Goal: Entertainment & Leisure: Consume media (video, audio)

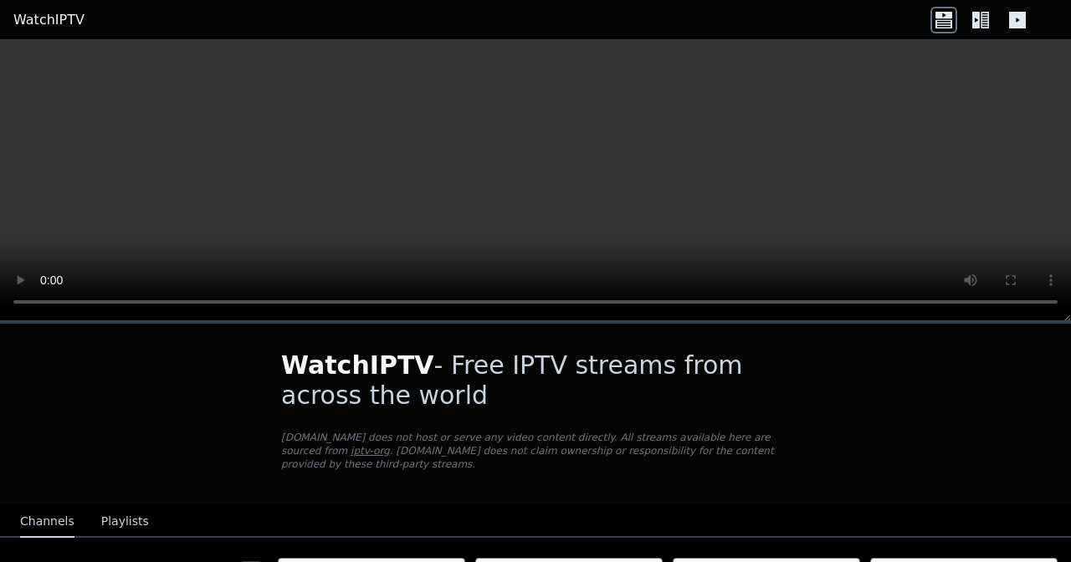
scroll to position [4449, 0]
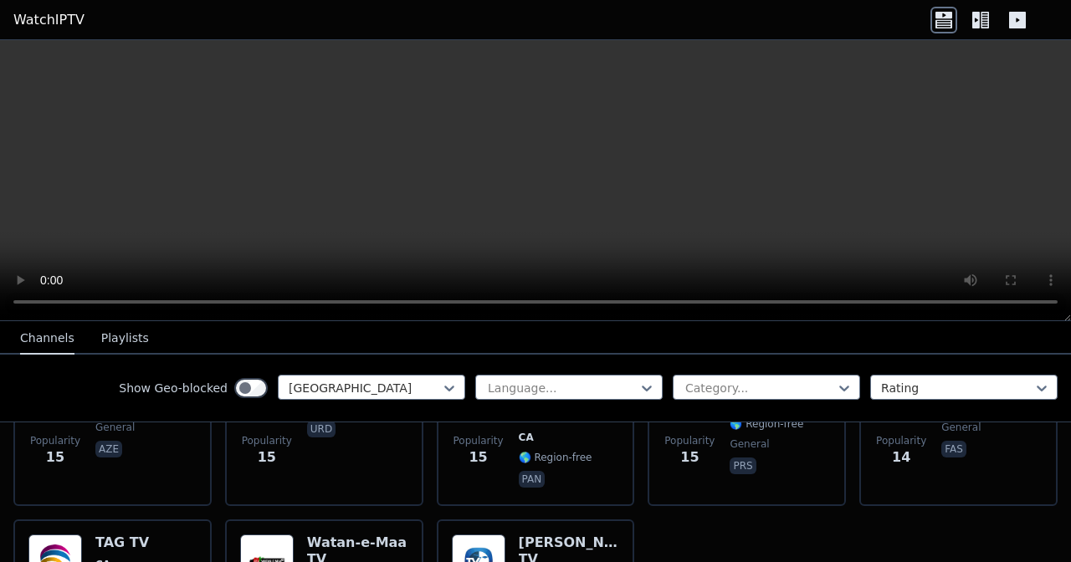
click at [1005, 19] on icon at bounding box center [1017, 20] width 27 height 27
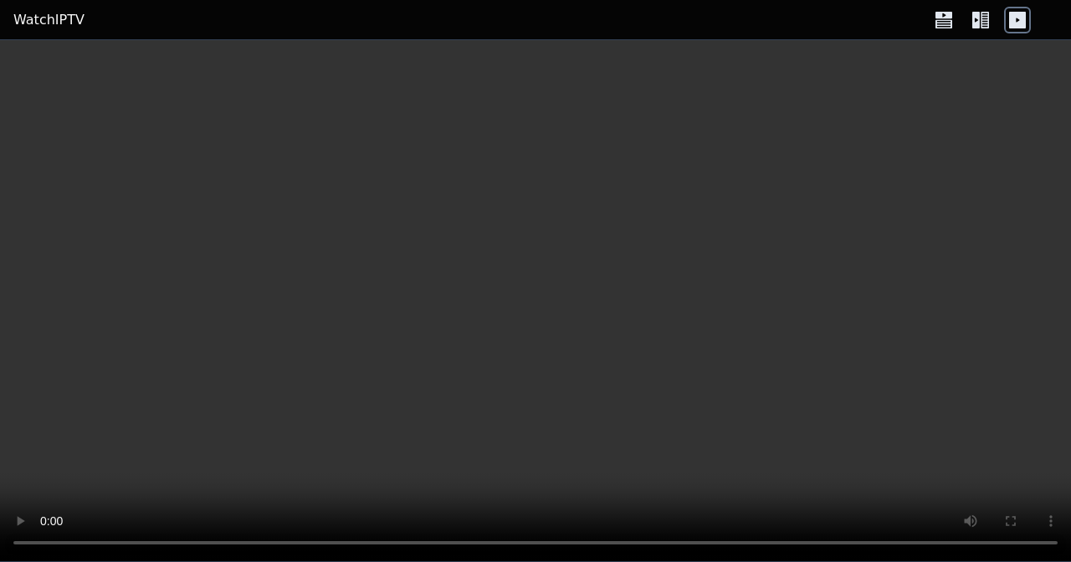
click at [1019, 20] on icon at bounding box center [1017, 20] width 17 height 17
click at [977, 23] on icon at bounding box center [977, 20] width 8 height 17
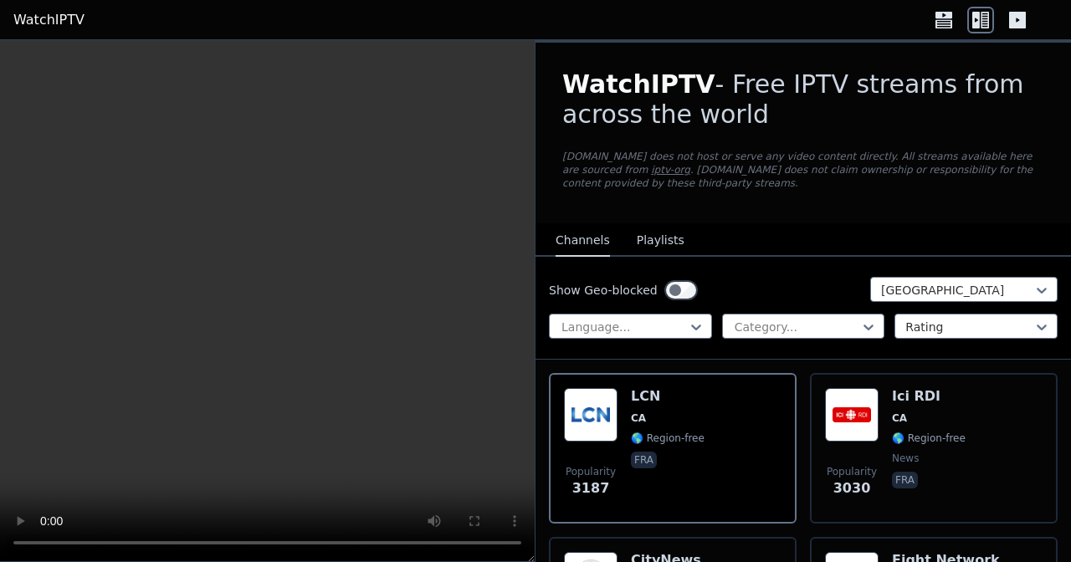
click at [941, 23] on icon at bounding box center [944, 20] width 27 height 27
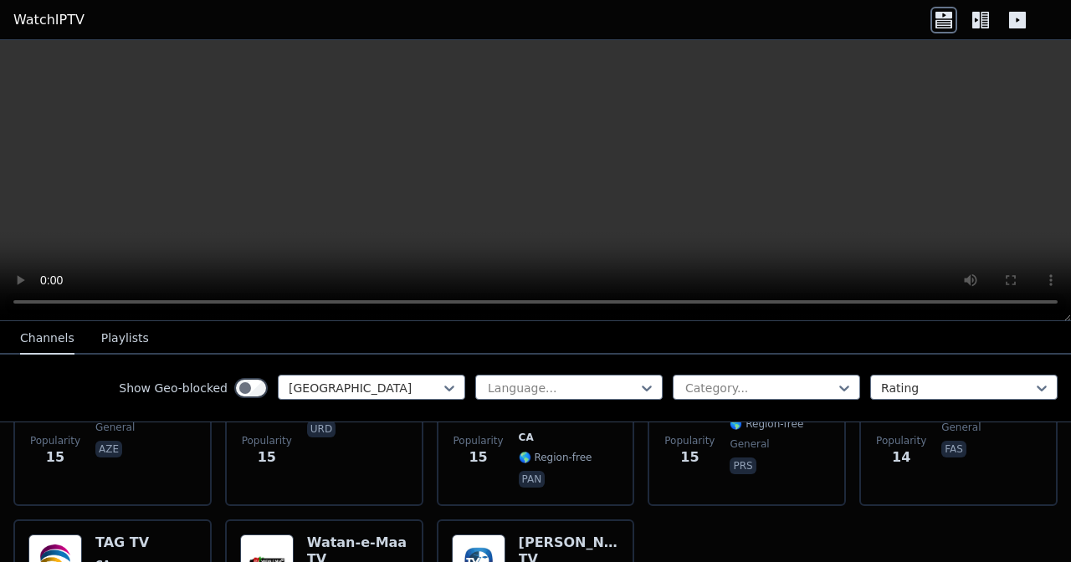
click at [39, 339] on button "Channels" at bounding box center [47, 339] width 54 height 32
drag, startPoint x: 39, startPoint y: 339, endPoint x: 131, endPoint y: 322, distance: 92.8
click at [48, 336] on button "Channels" at bounding box center [47, 339] width 54 height 32
click at [117, 335] on button "Playlists" at bounding box center [125, 339] width 48 height 32
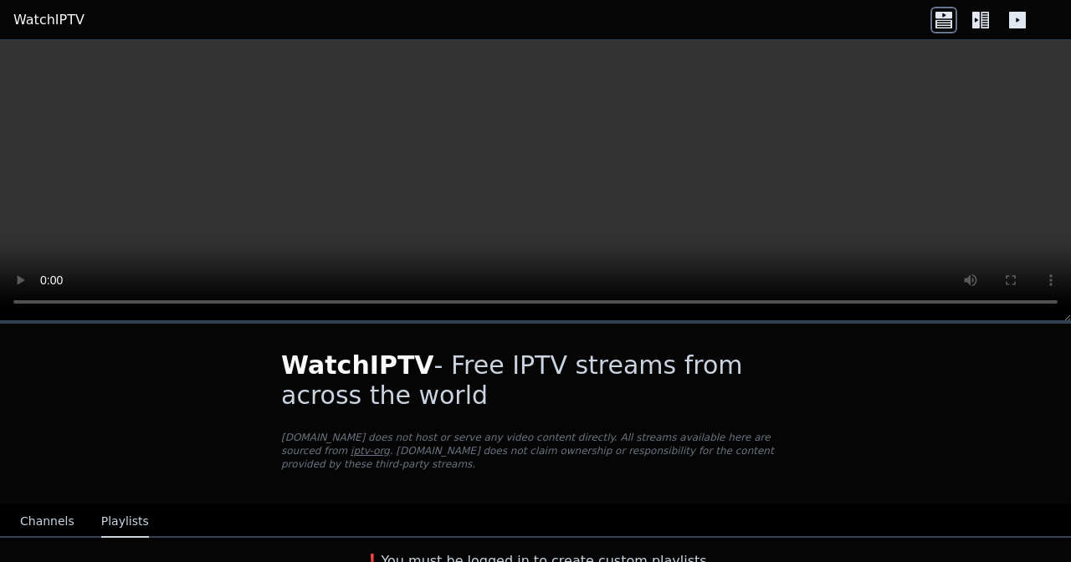
scroll to position [2, 0]
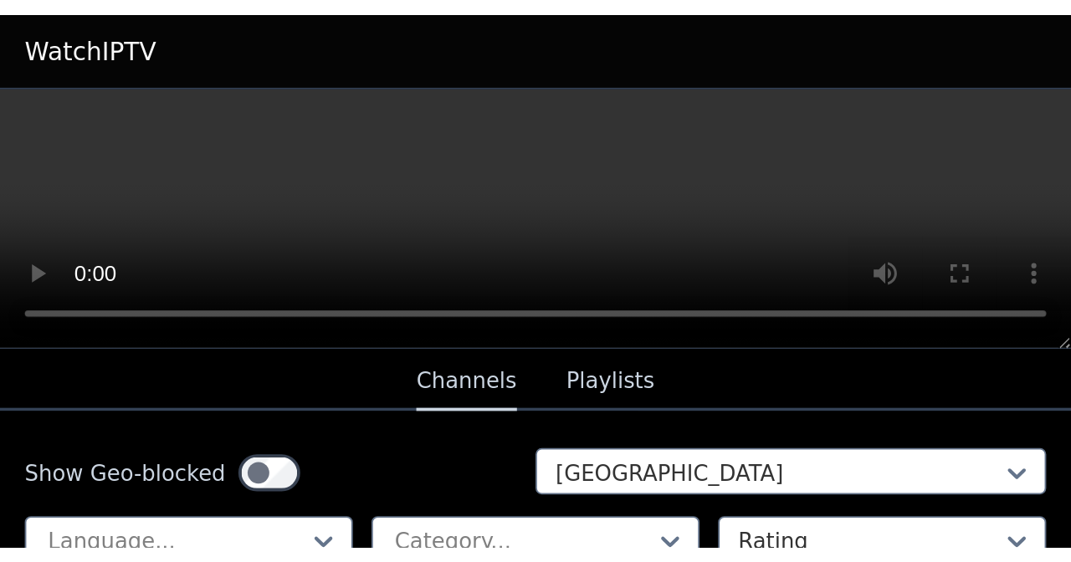
scroll to position [2252, 0]
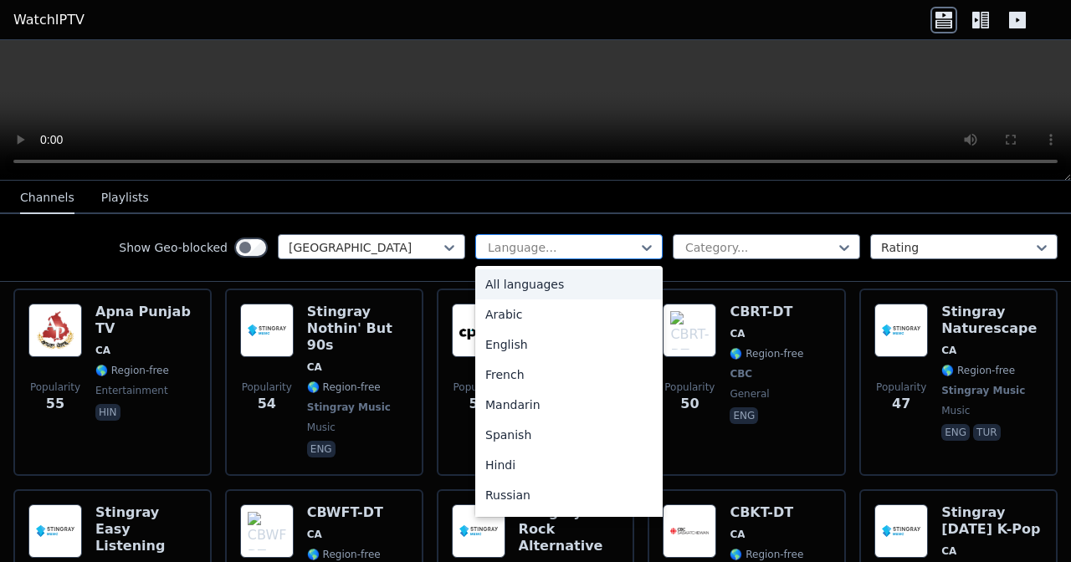
click at [560, 247] on div at bounding box center [562, 247] width 152 height 17
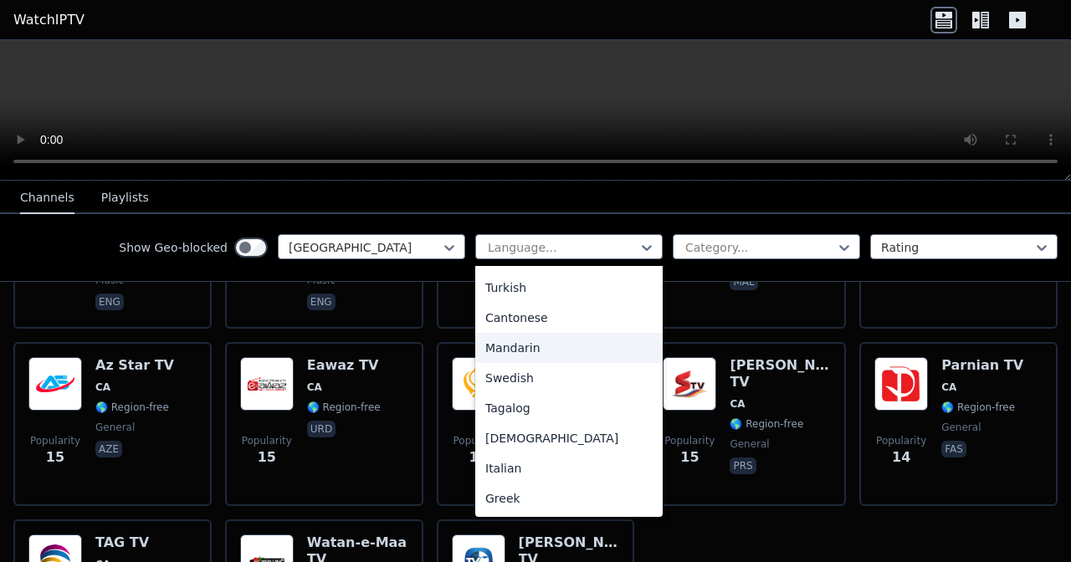
scroll to position [0, 0]
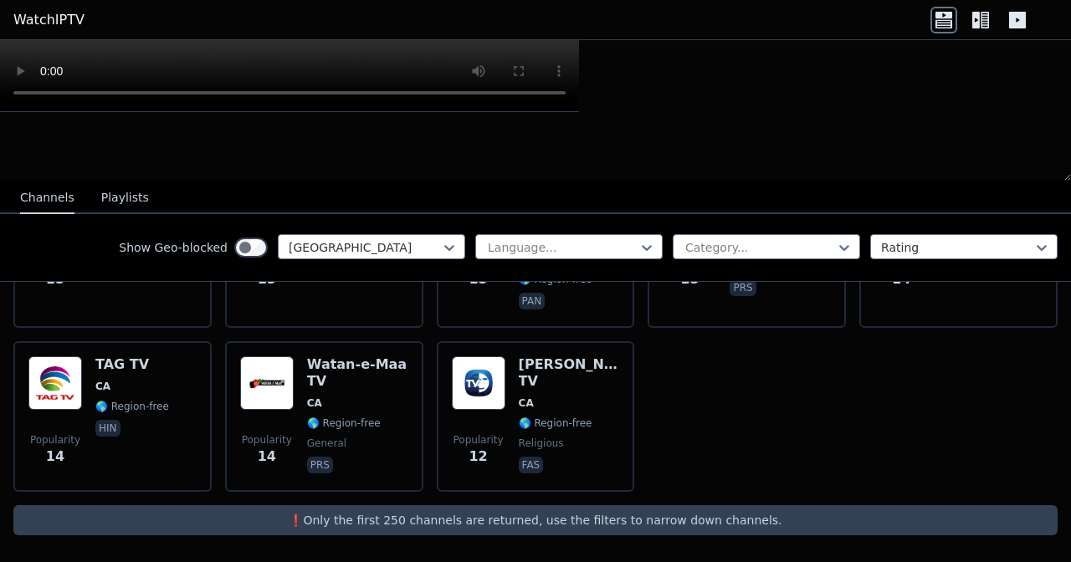
scroll to position [2252, 0]
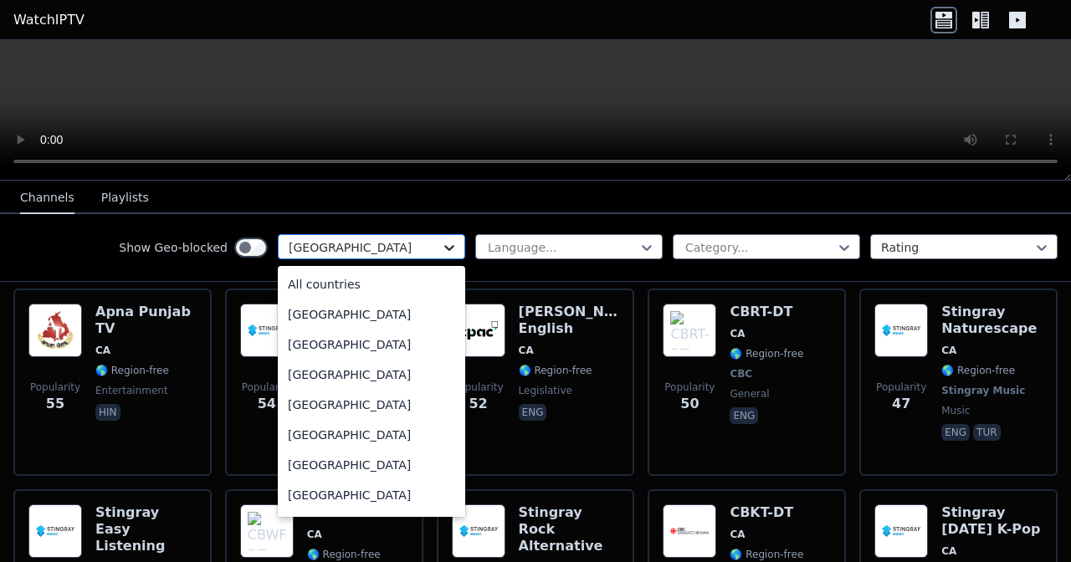
click at [441, 250] on icon at bounding box center [449, 247] width 17 height 17
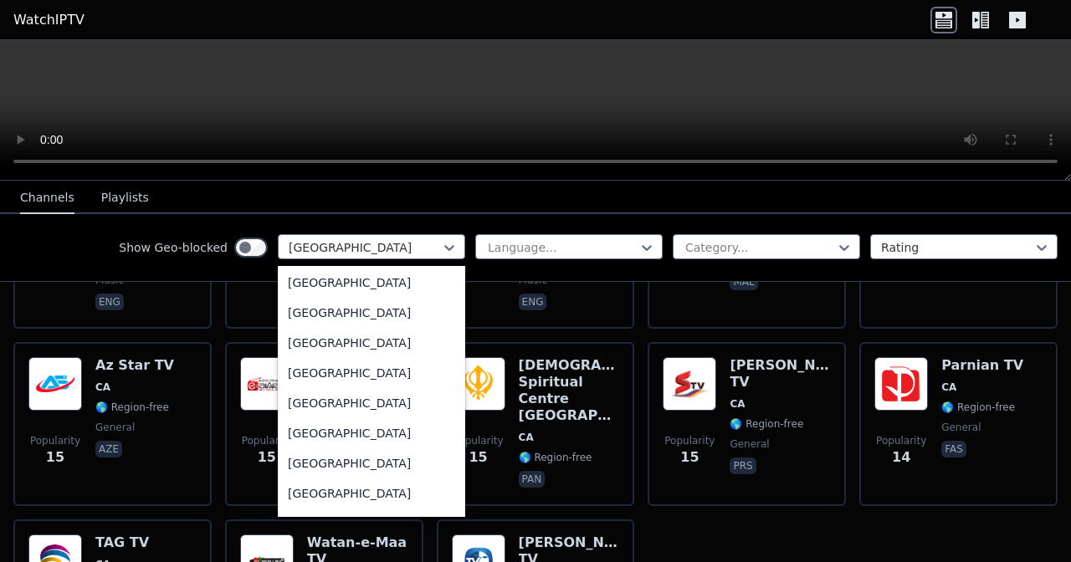
scroll to position [5742, 0]
click at [395, 287] on div "United States" at bounding box center [371, 465] width 187 height 30
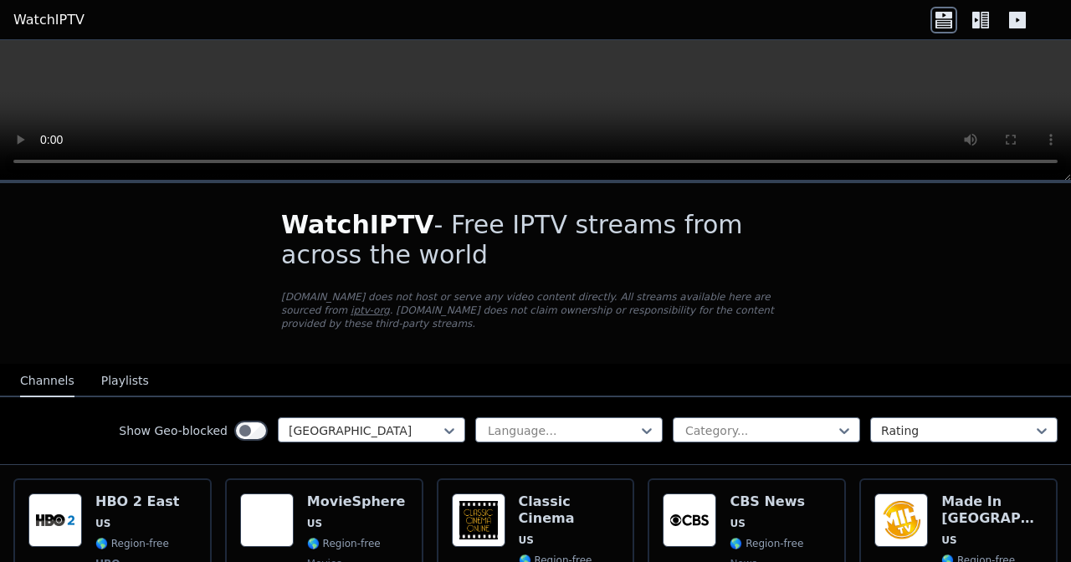
scroll to position [2399, 0]
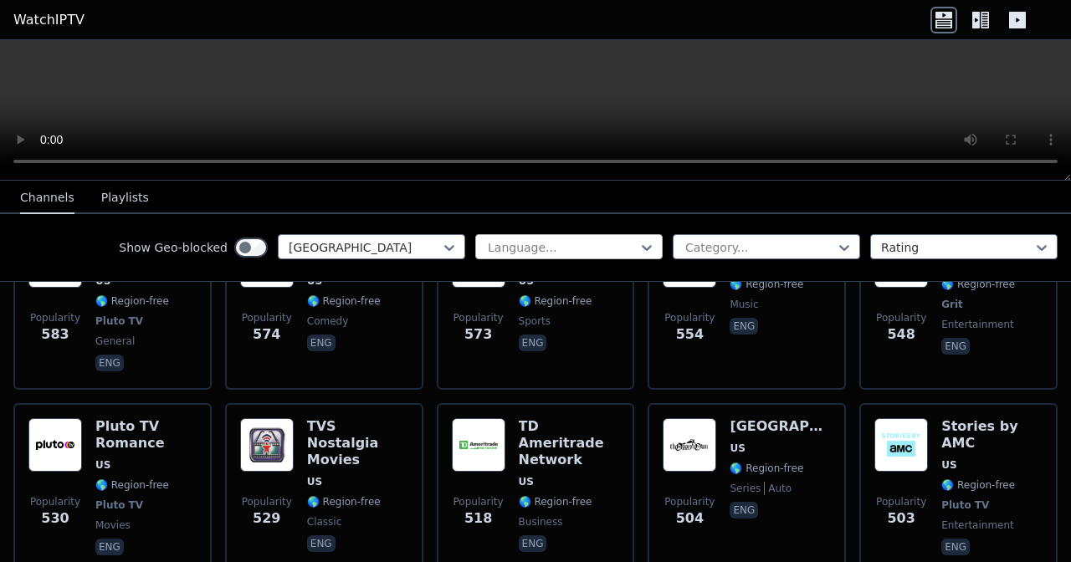
click at [578, 253] on div at bounding box center [562, 247] width 152 height 17
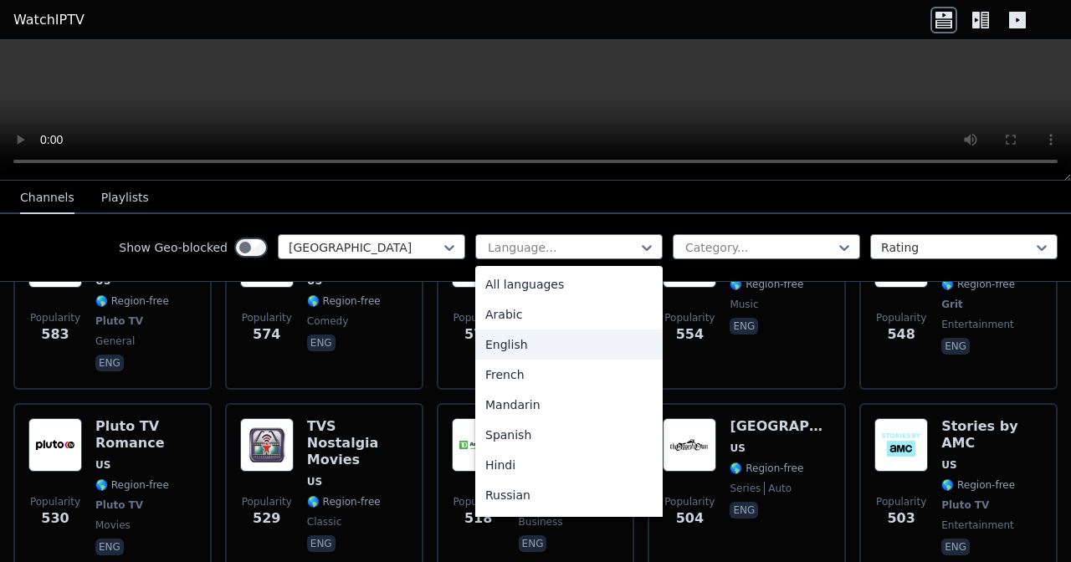
click at [570, 287] on div "English" at bounding box center [568, 345] width 187 height 30
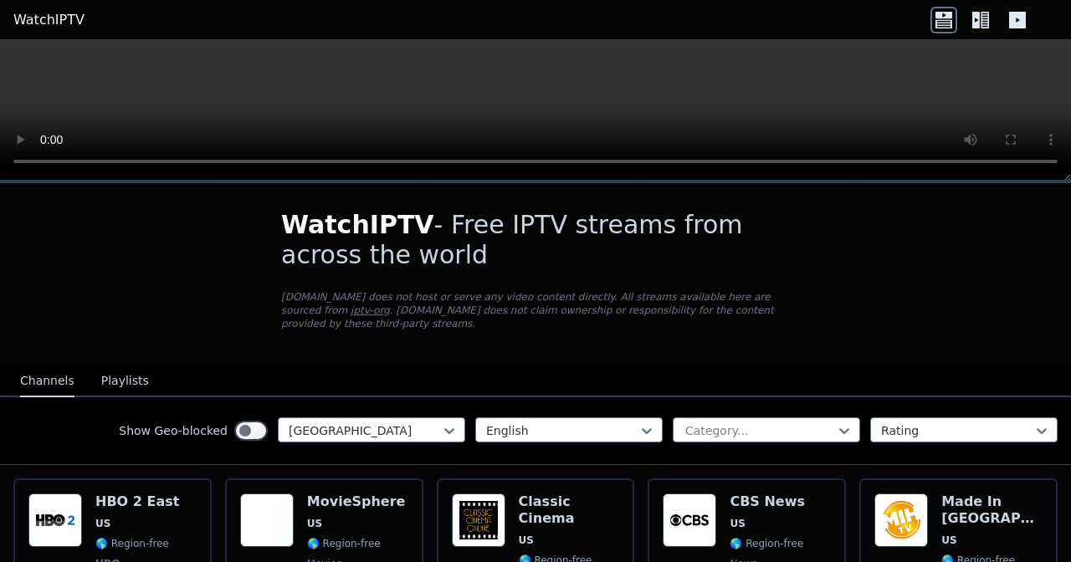
scroll to position [2399, 0]
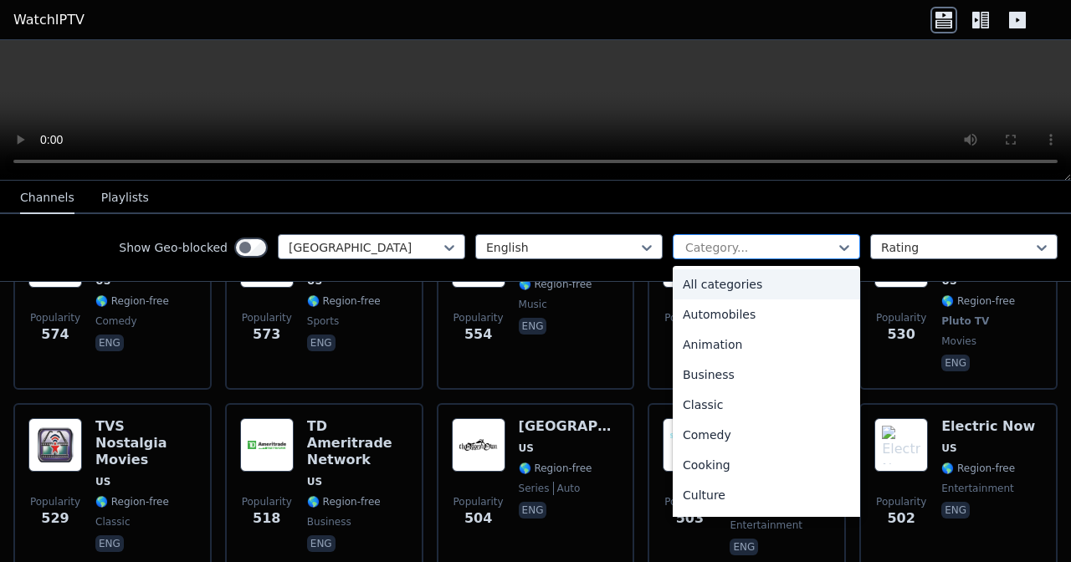
click at [578, 250] on div at bounding box center [760, 247] width 152 height 17
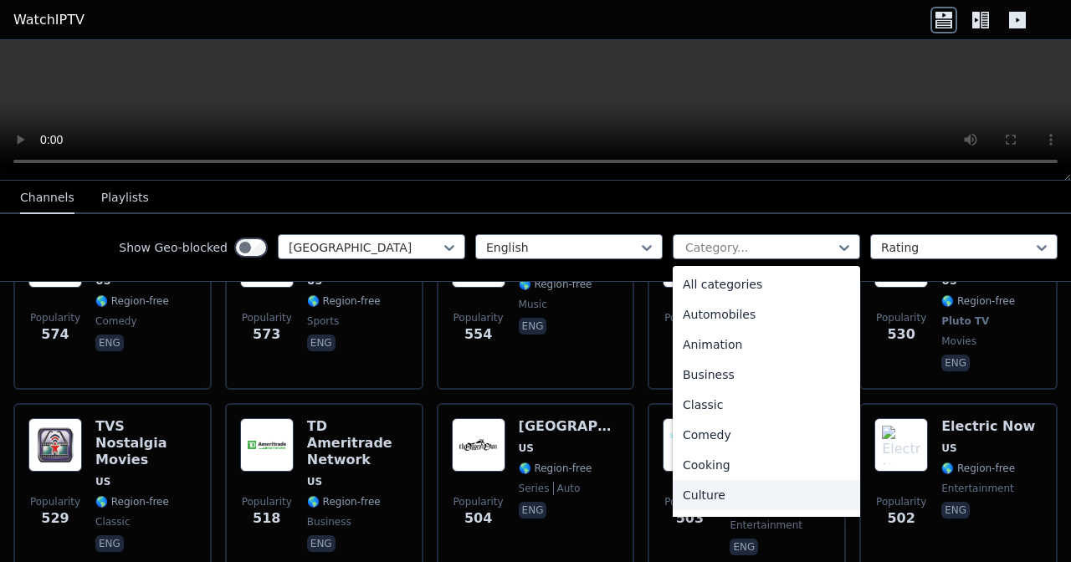
scroll to position [569, 0]
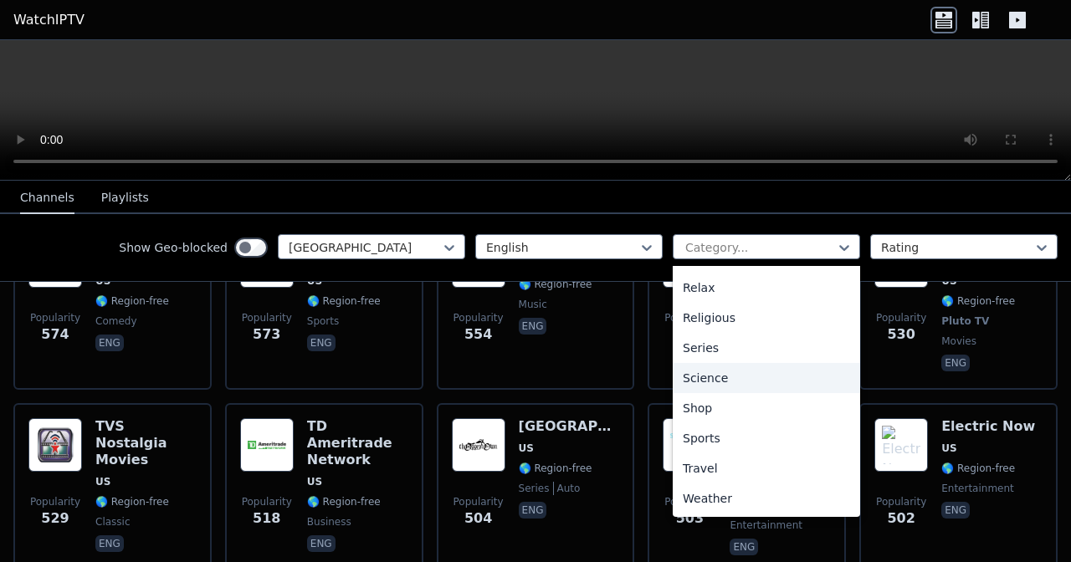
click at [578, 287] on div "Science" at bounding box center [766, 378] width 187 height 30
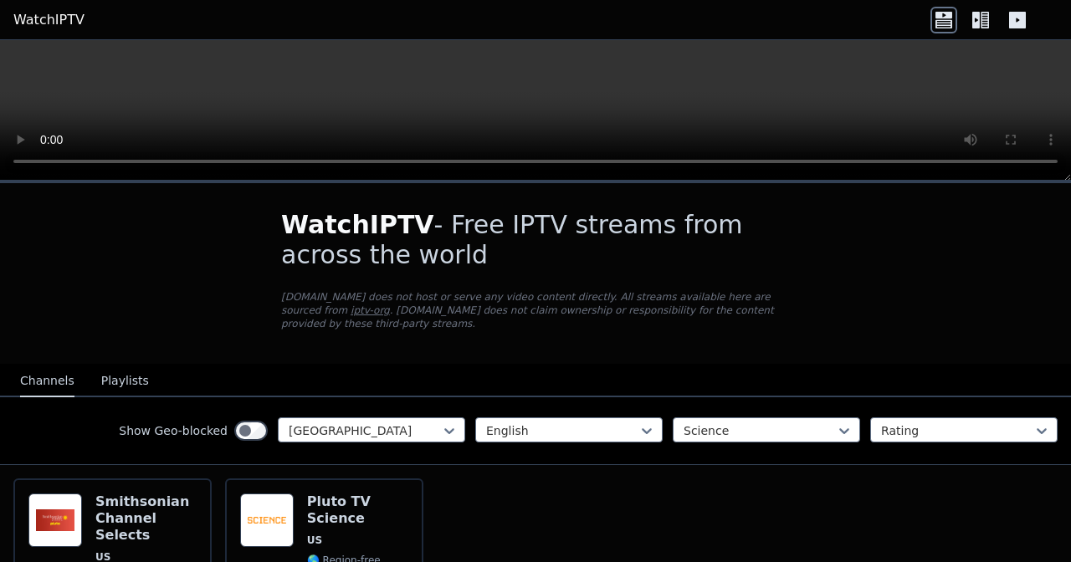
scroll to position [143, 0]
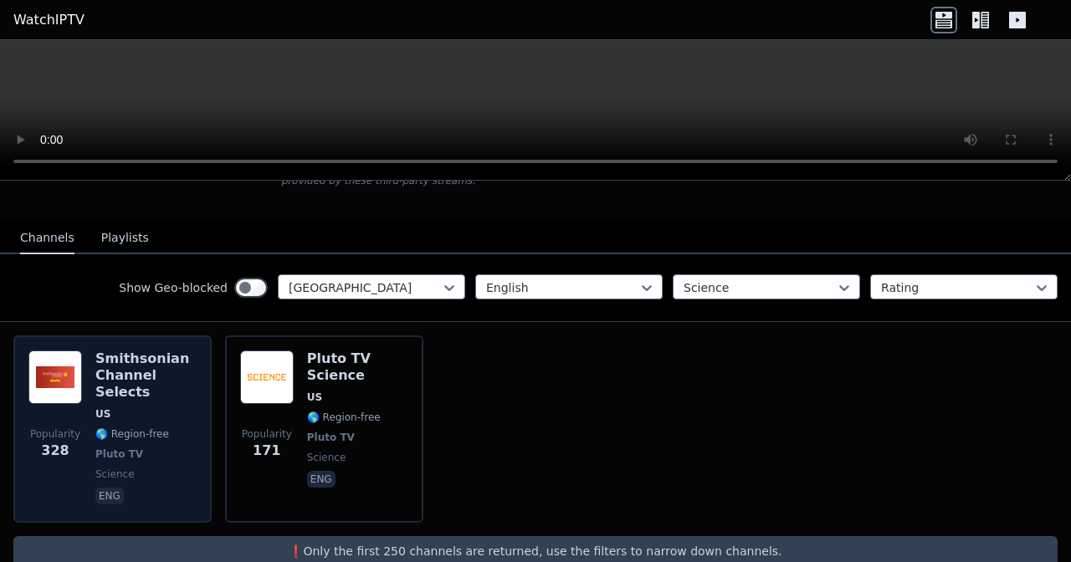
click at [141, 287] on div "Smithsonian Channel Selects US 🌎 Region-free Pluto TV science eng" at bounding box center [145, 429] width 101 height 157
